Goal: Information Seeking & Learning: Learn about a topic

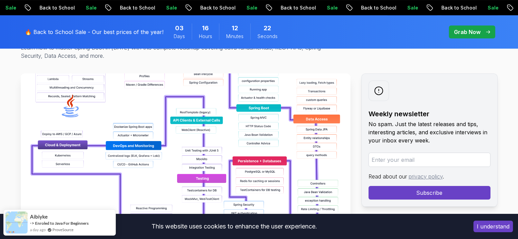
scroll to position [136, 0]
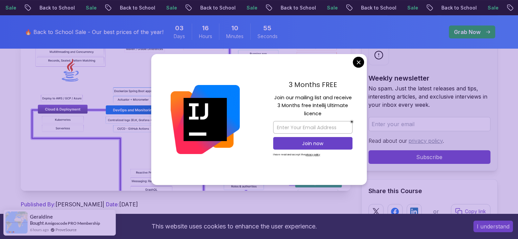
click at [362, 57] on div "3 Months FREE Join our mailing list and receive 3 Months free Intellij Ultimate…" at bounding box center [313, 119] width 108 height 131
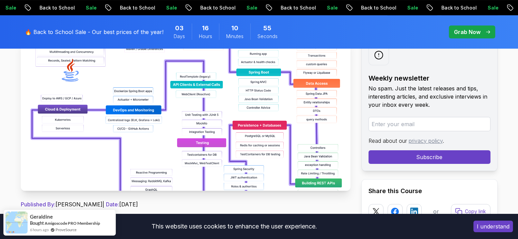
drag, startPoint x: 360, startPoint y: 60, endPoint x: 355, endPoint y: 60, distance: 4.4
click at [146, 110] on img at bounding box center [186, 114] width 330 height 153
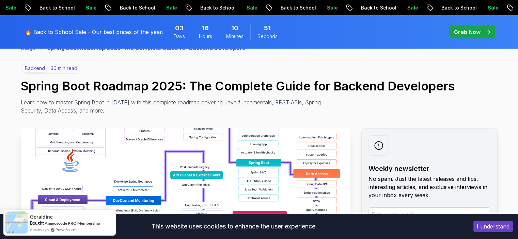
scroll to position [34, 0]
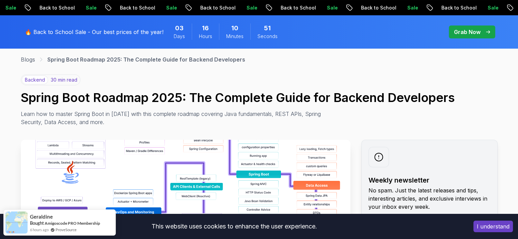
click at [94, 155] on img at bounding box center [186, 216] width 330 height 153
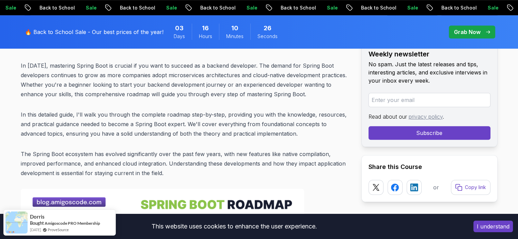
scroll to position [436, 0]
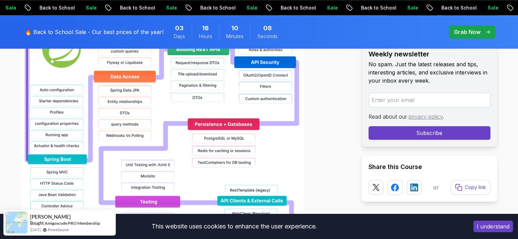
scroll to position [675, 0]
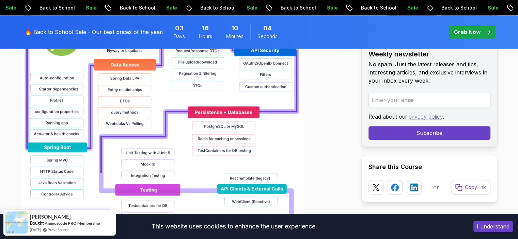
drag, startPoint x: 217, startPoint y: 111, endPoint x: 160, endPoint y: 108, distance: 56.9
click at [160, 108] on img at bounding box center [162, 101] width 283 height 436
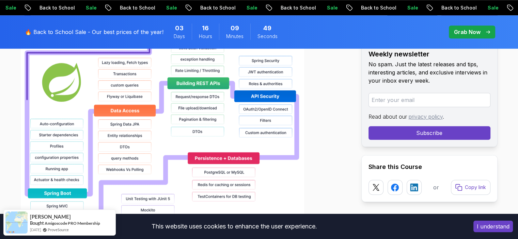
scroll to position [641, 0]
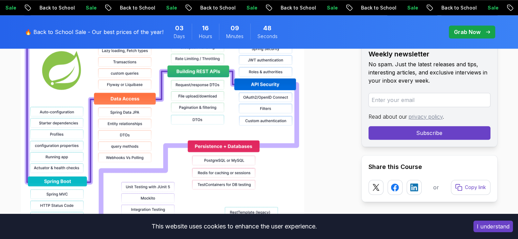
drag, startPoint x: 158, startPoint y: 106, endPoint x: 142, endPoint y: 95, distance: 19.6
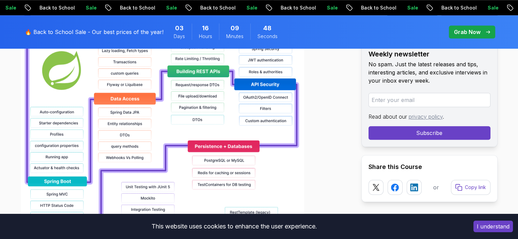
click at [142, 95] on img at bounding box center [162, 135] width 283 height 436
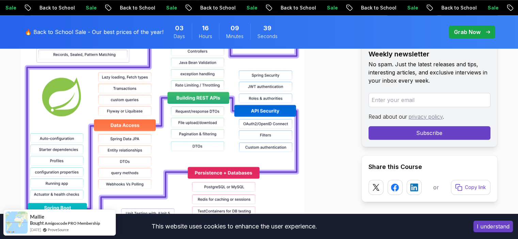
scroll to position [607, 0]
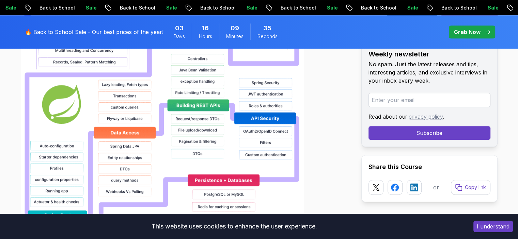
drag, startPoint x: 247, startPoint y: 93, endPoint x: 232, endPoint y: 91, distance: 15.9
click at [232, 91] on img at bounding box center [162, 169] width 283 height 436
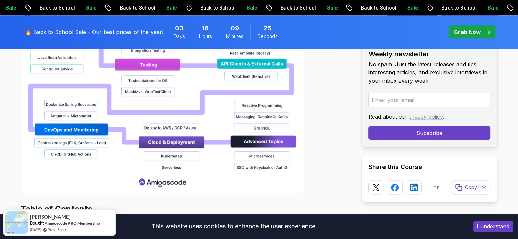
scroll to position [811, 0]
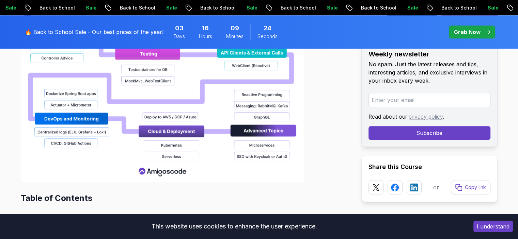
drag, startPoint x: 305, startPoint y: 91, endPoint x: 219, endPoint y: 89, distance: 86.2
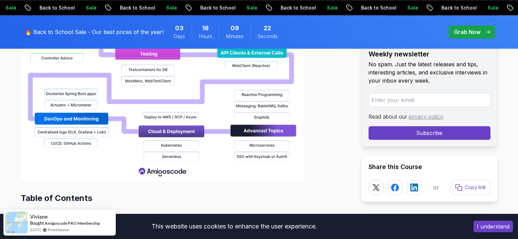
drag, startPoint x: 96, startPoint y: 103, endPoint x: 78, endPoint y: 101, distance: 18.1
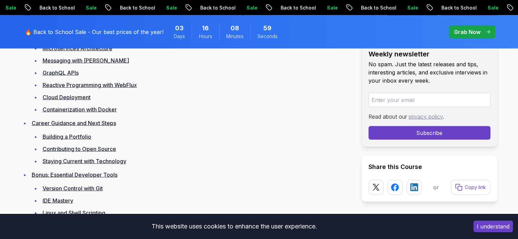
scroll to position [1565, 0]
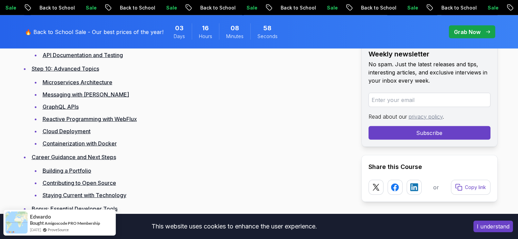
drag, startPoint x: 83, startPoint y: 94, endPoint x: 149, endPoint y: 80, distance: 67.5
click at [149, 80] on li "Microservices Architecture" at bounding box center [196, 83] width 310 height 10
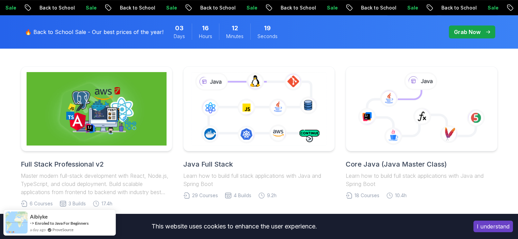
scroll to position [170, 0]
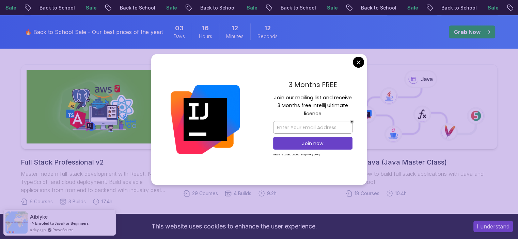
click at [364, 55] on div "3 Months FREE Join our mailing list and receive 3 Months free Intellij Ultimate…" at bounding box center [313, 119] width 108 height 131
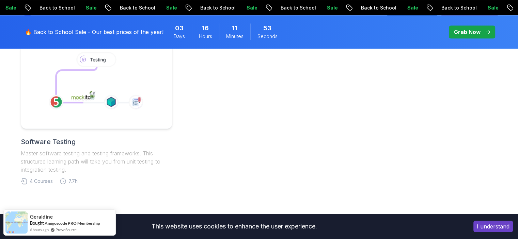
scroll to position [647, 0]
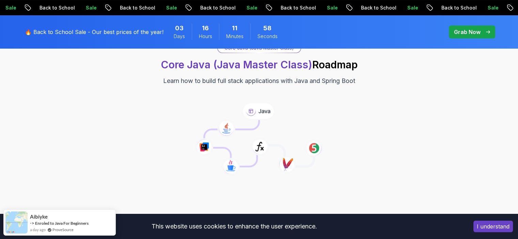
scroll to position [34, 0]
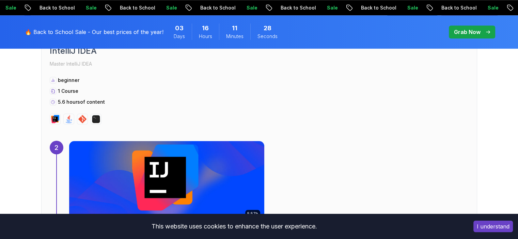
scroll to position [690, 0]
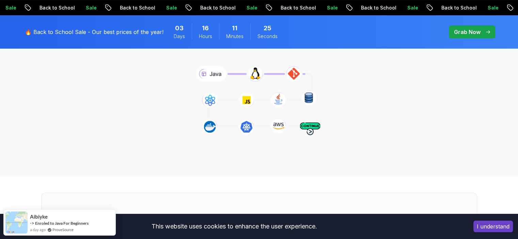
scroll to position [68, 0]
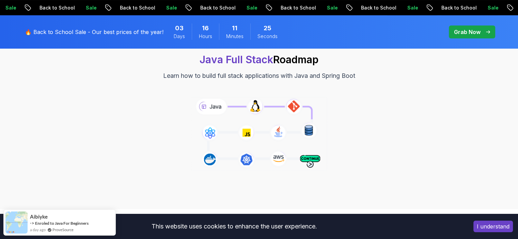
click at [260, 112] on icon at bounding box center [259, 134] width 138 height 77
click at [253, 107] on icon at bounding box center [259, 134] width 138 height 77
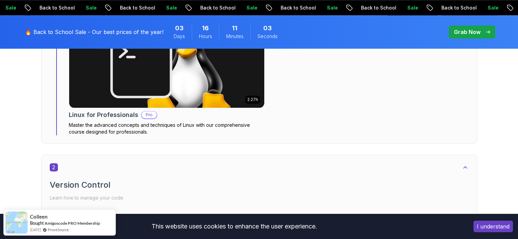
scroll to position [545, 0]
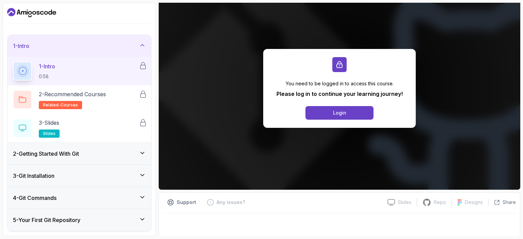
scroll to position [69, 0]
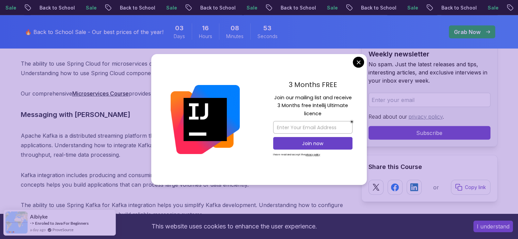
scroll to position [7052, 0]
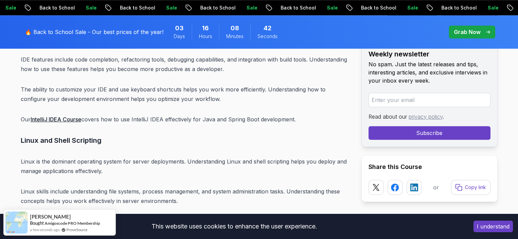
scroll to position [8312, 0]
